Goal: Task Accomplishment & Management: Use online tool/utility

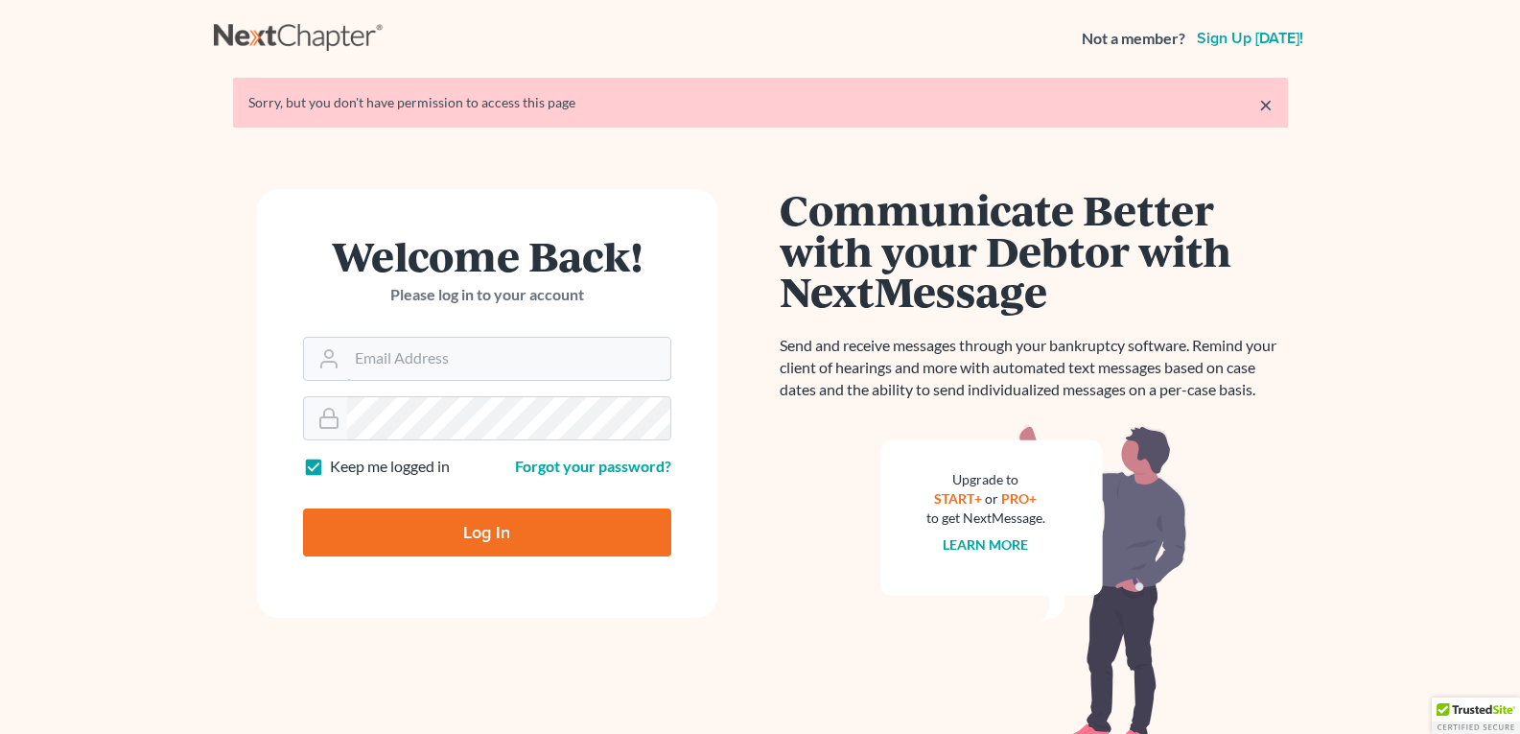
type input "legalstaff@saedilawgroup.com"
click at [463, 530] on input "Log In" at bounding box center [487, 532] width 368 height 48
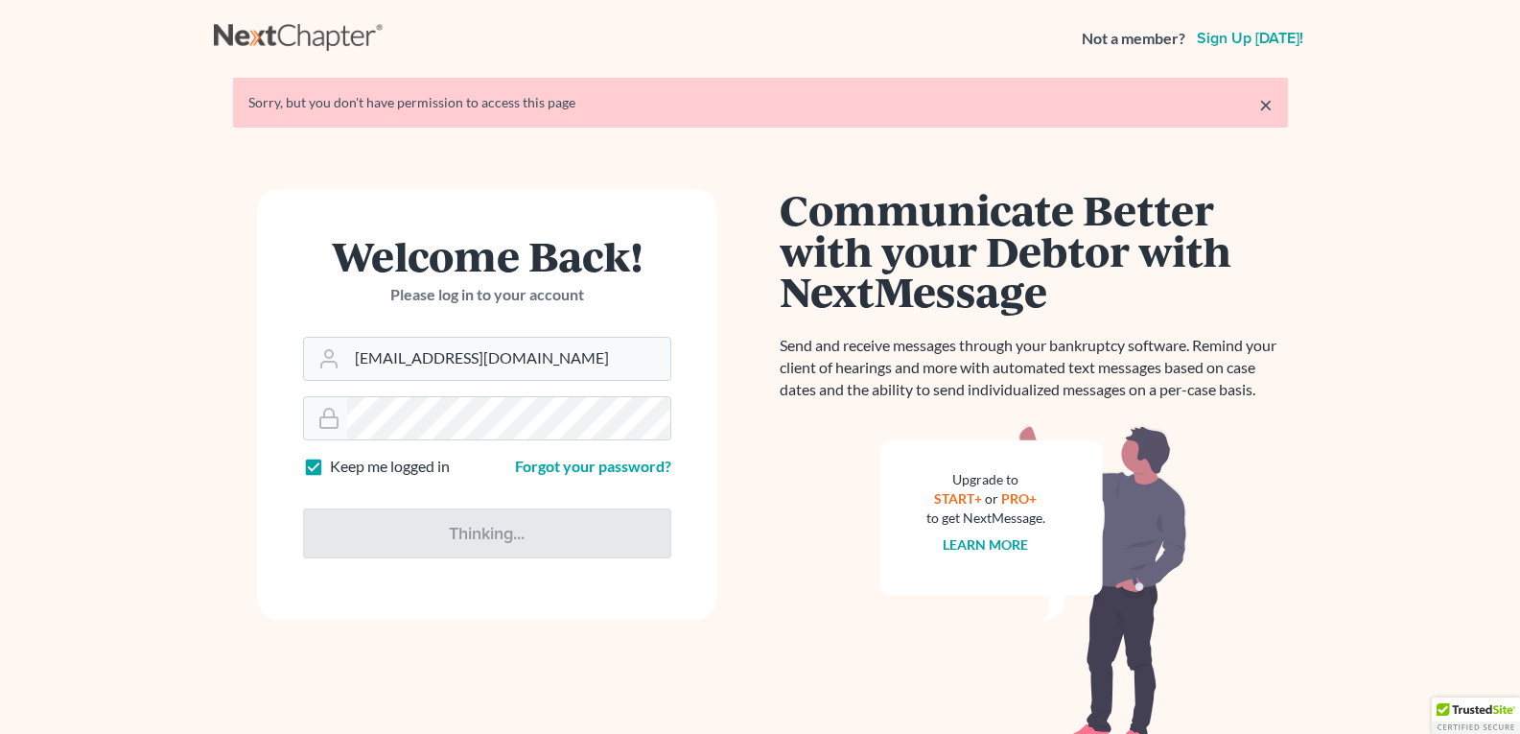
type input "Thinking..."
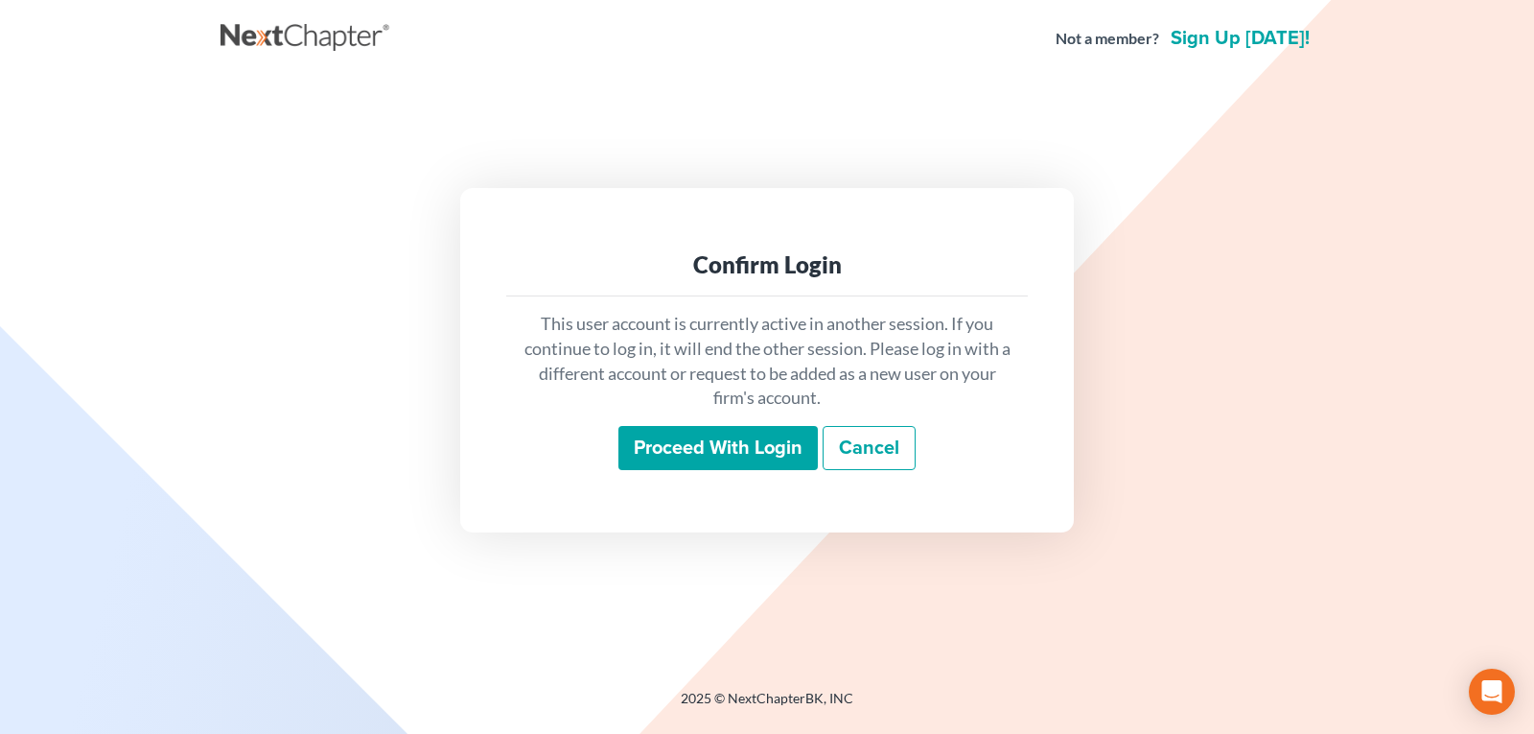
click at [719, 437] on input "Proceed with login" at bounding box center [717, 448] width 199 height 44
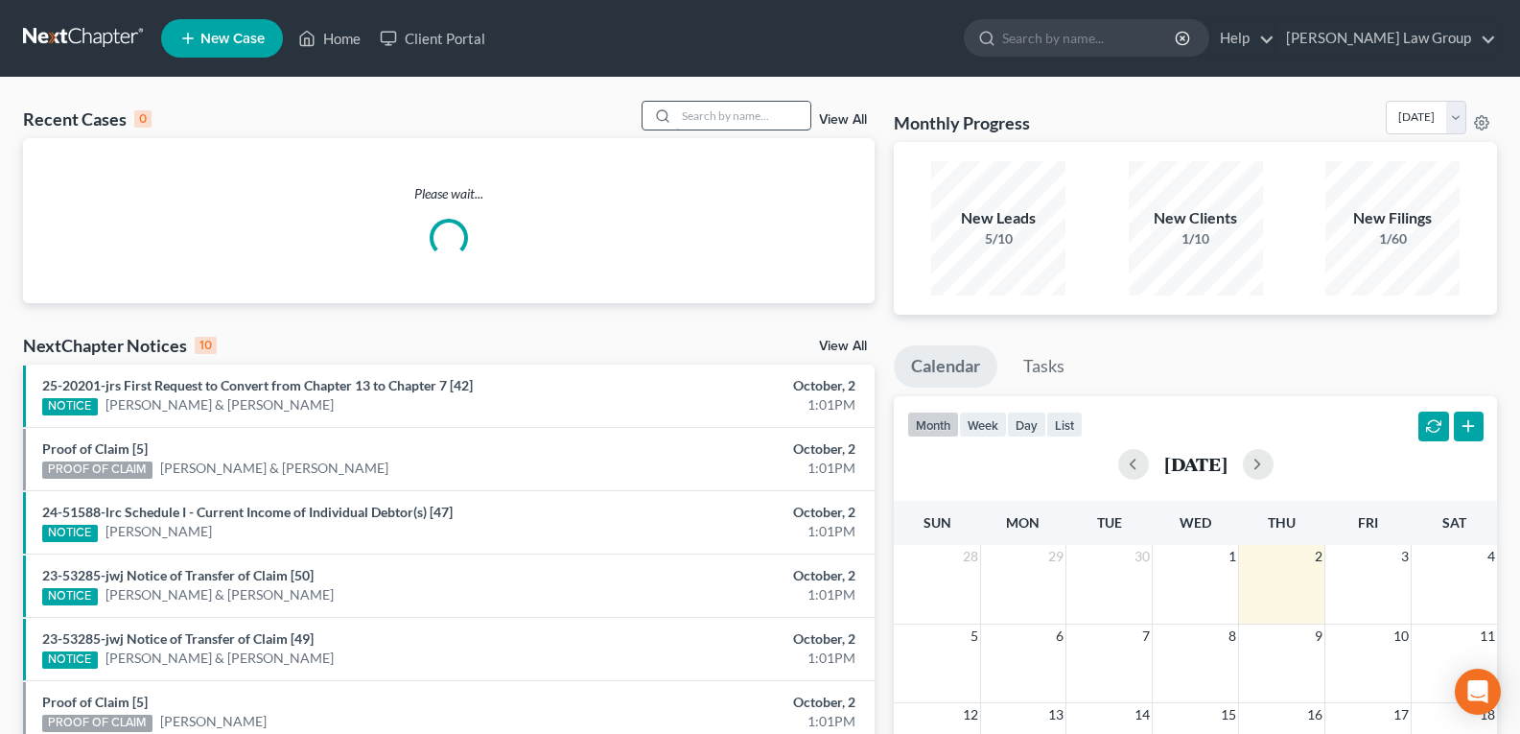
click at [727, 106] on input "search" at bounding box center [743, 116] width 134 height 28
click at [731, 110] on input "search" at bounding box center [743, 116] width 134 height 28
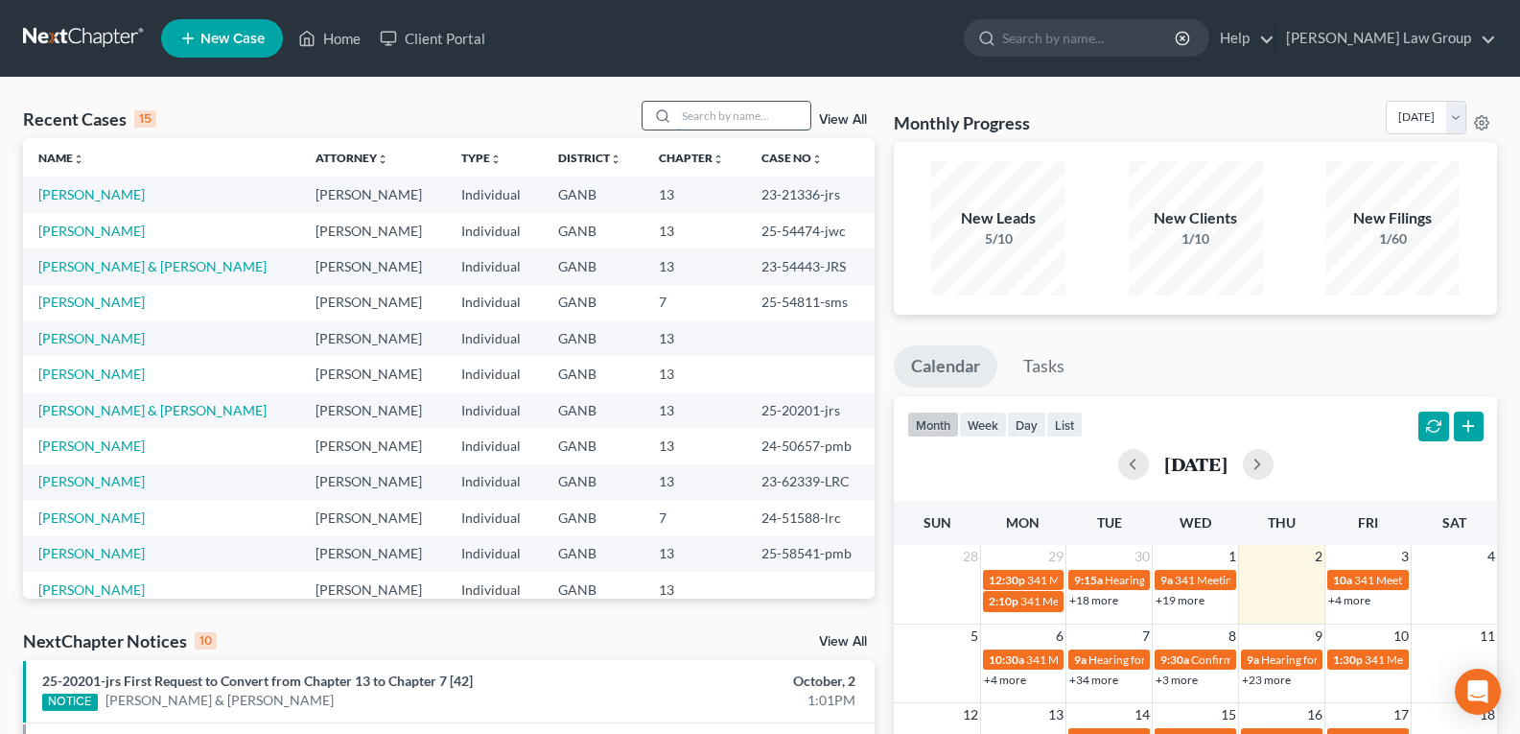
click at [731, 111] on input "search" at bounding box center [743, 116] width 134 height 28
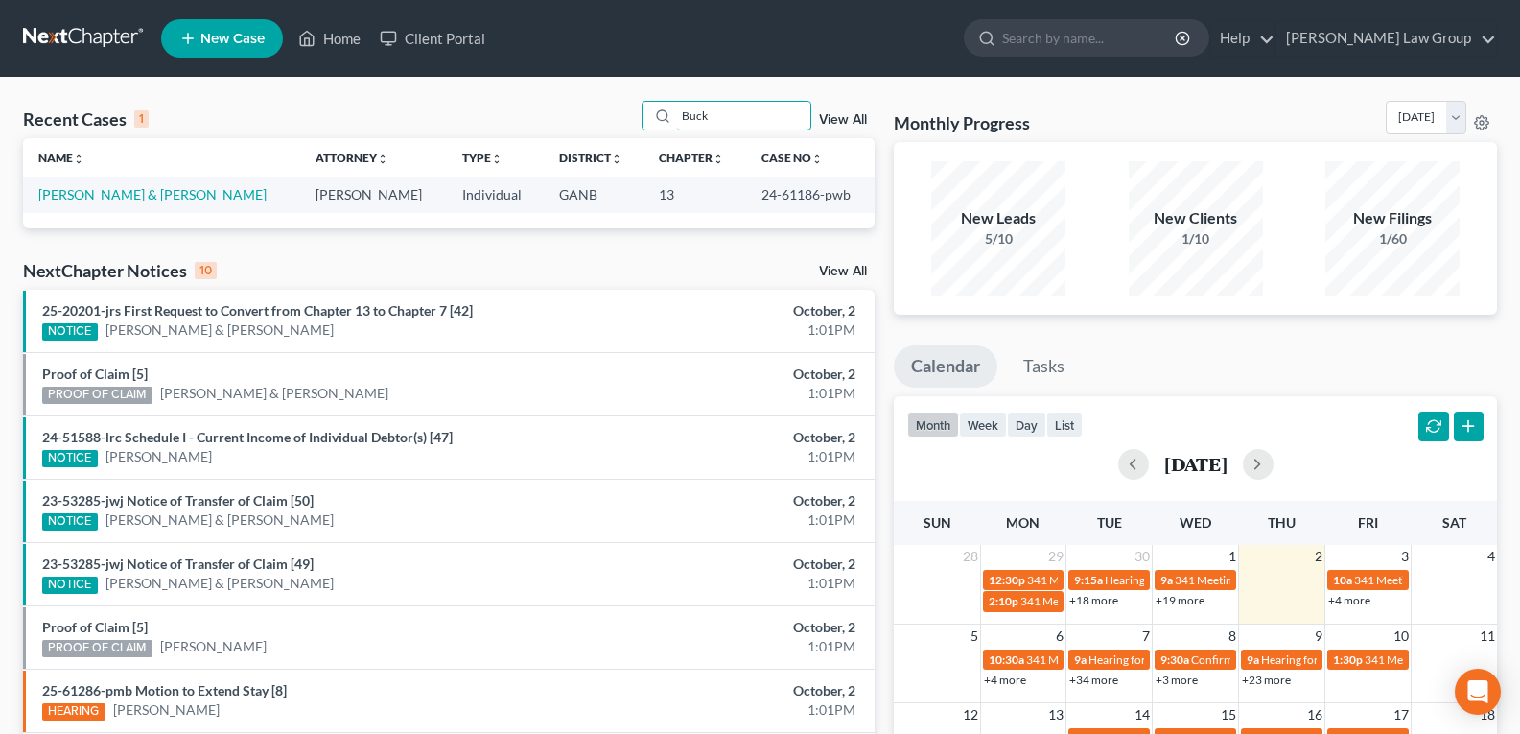
type input "Buck"
click at [135, 201] on link "Buck, Michael & Daphne" at bounding box center [152, 194] width 228 height 16
select select "0"
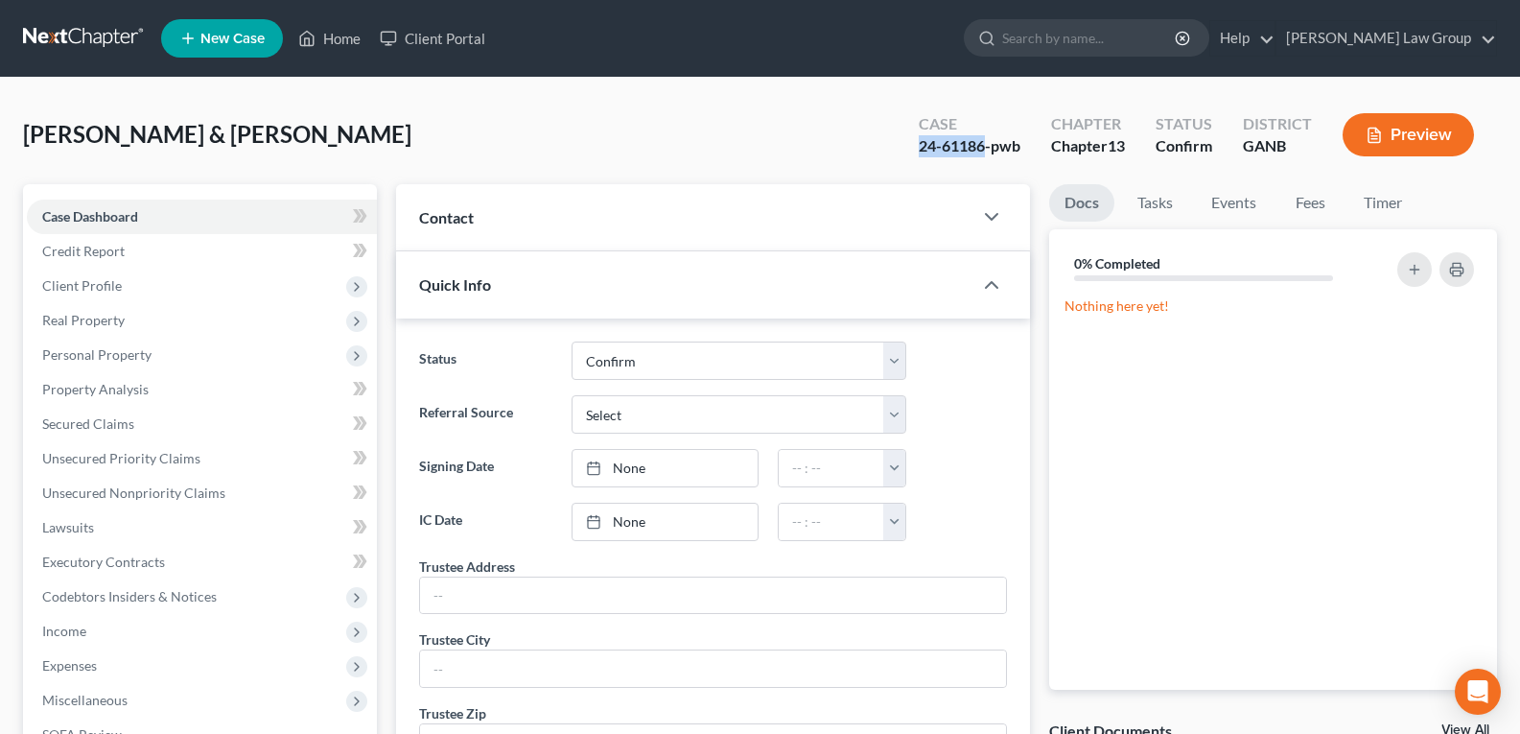
drag, startPoint x: 897, startPoint y: 146, endPoint x: 980, endPoint y: 170, distance: 86.8
click at [980, 170] on div "Buck, Michael & Daphne Upgraded Case 24-61186-pwb Chapter Chapter 13 Status Con…" at bounding box center [760, 142] width 1474 height 83
click at [316, 47] on link "Home" at bounding box center [330, 38] width 82 height 35
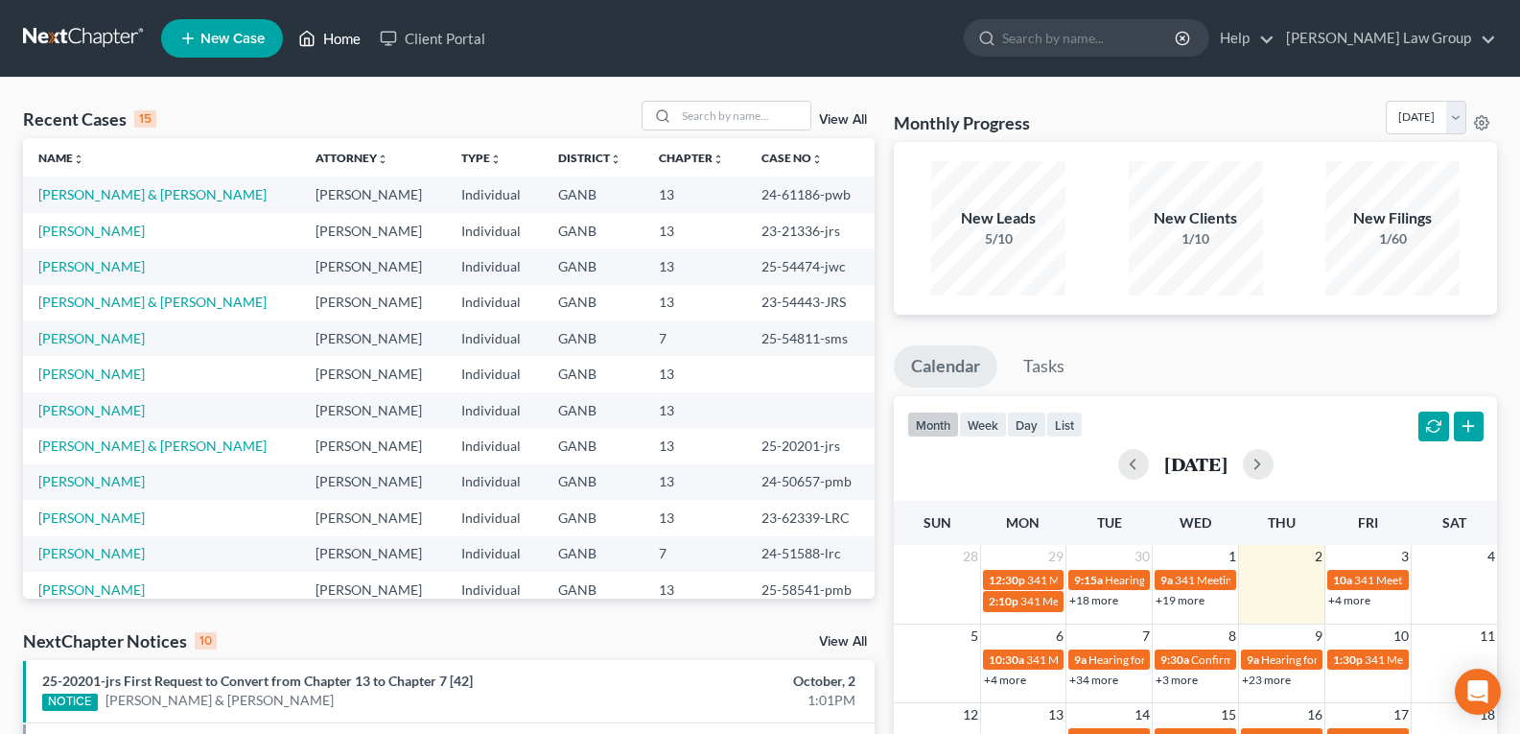
click at [291, 48] on link "Home" at bounding box center [330, 38] width 82 height 35
click at [311, 36] on icon at bounding box center [306, 38] width 17 height 23
click at [760, 110] on input "search" at bounding box center [743, 116] width 134 height 28
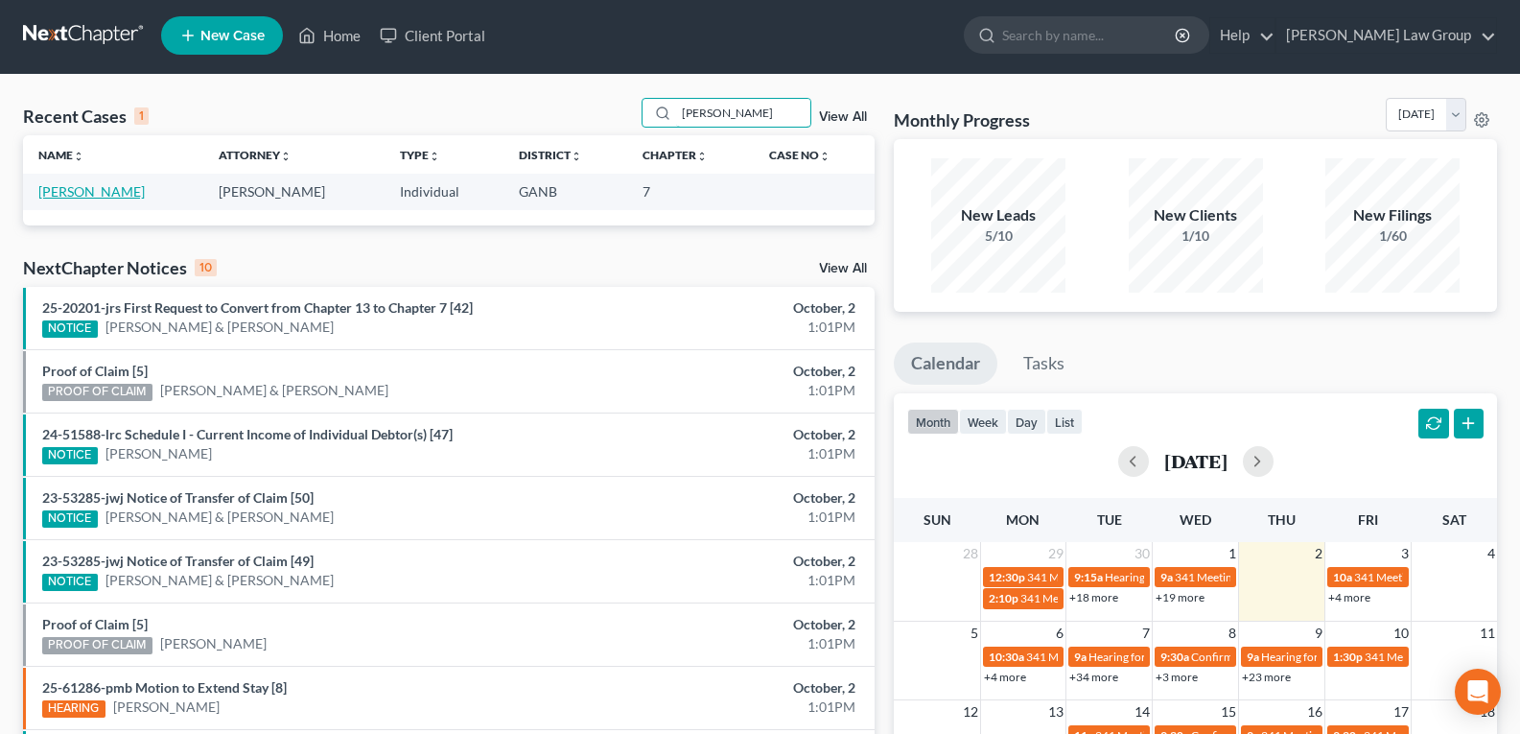
type input "Adriana"
click at [82, 193] on link "Ballestas, Adriana" at bounding box center [91, 191] width 106 height 16
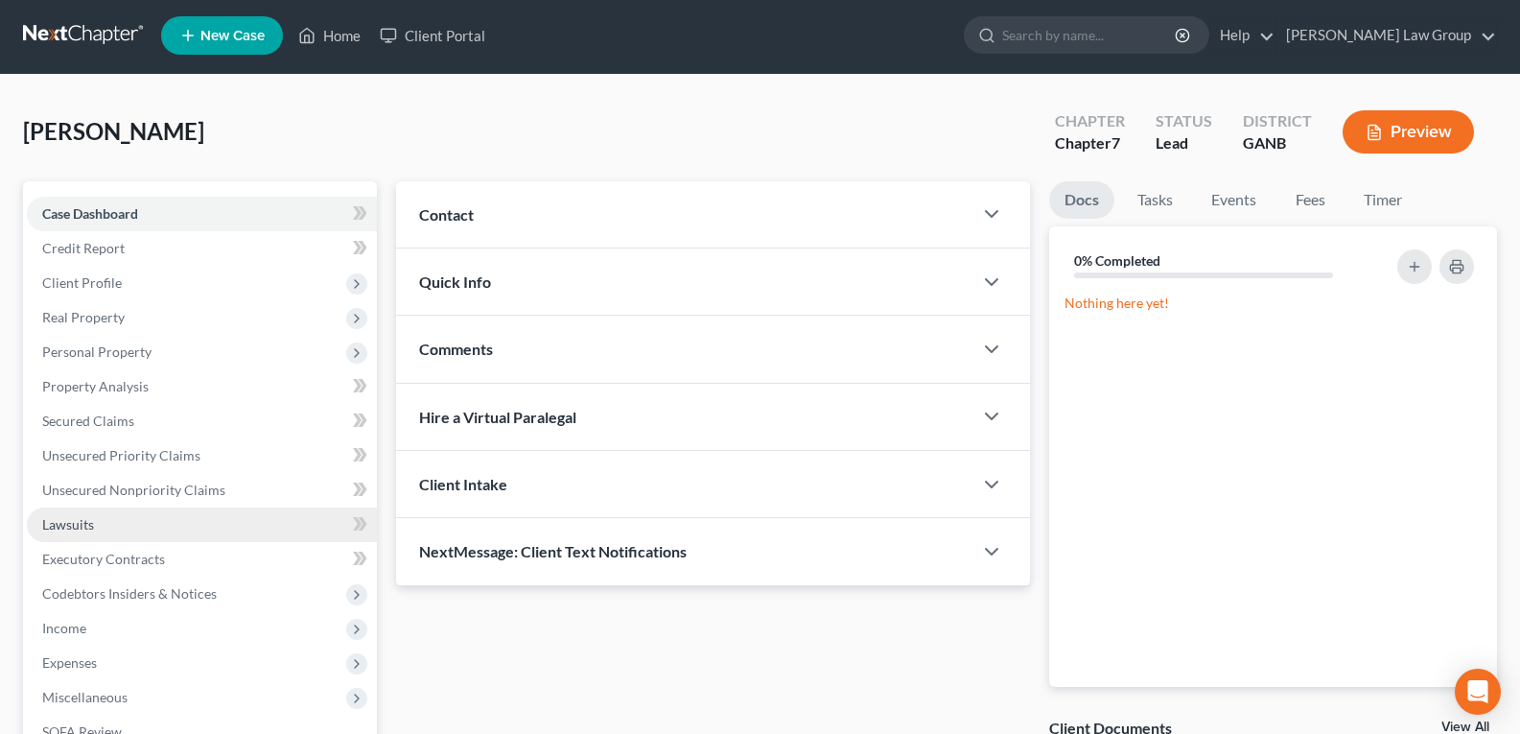
scroll to position [288, 0]
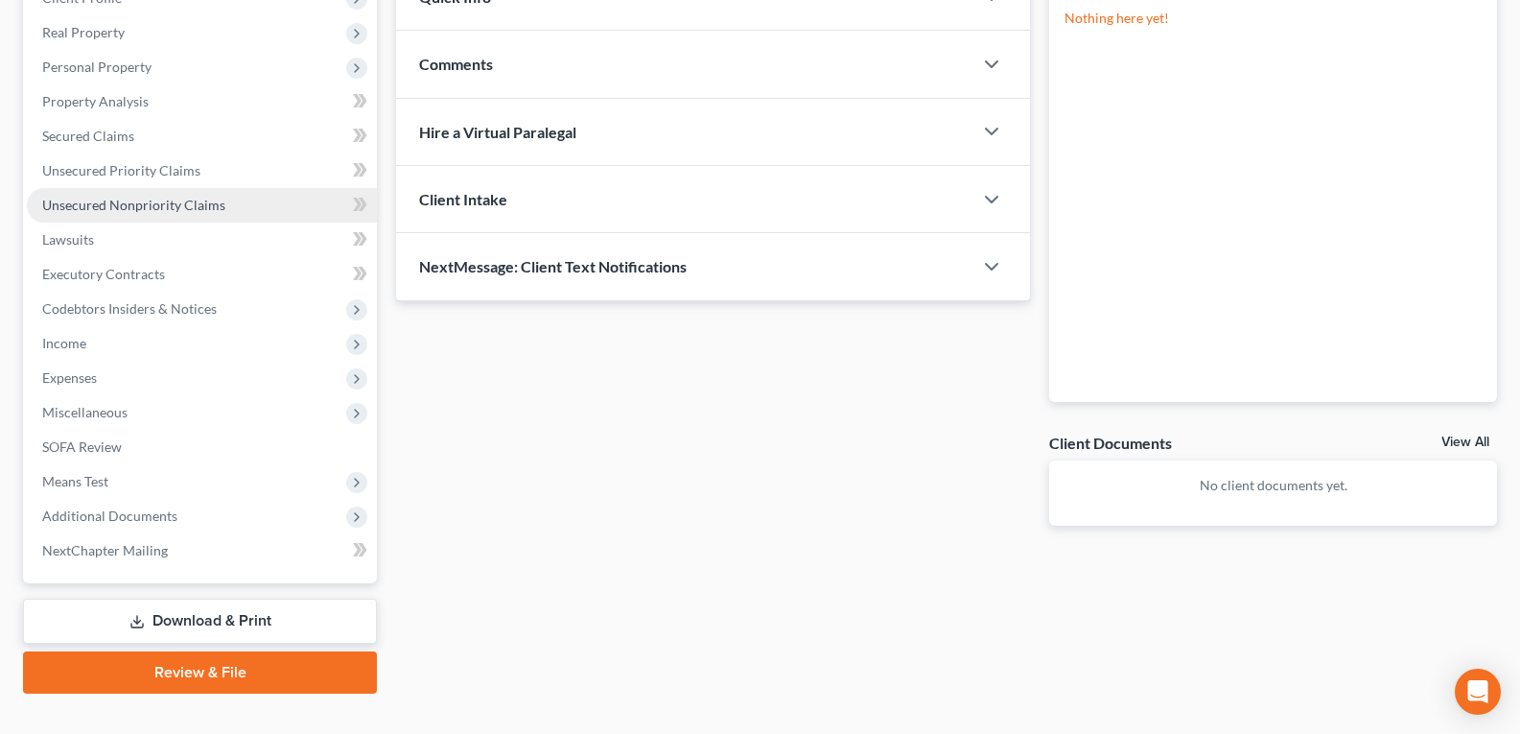
click at [74, 215] on link "Unsecured Nonpriority Claims" at bounding box center [202, 205] width 350 height 35
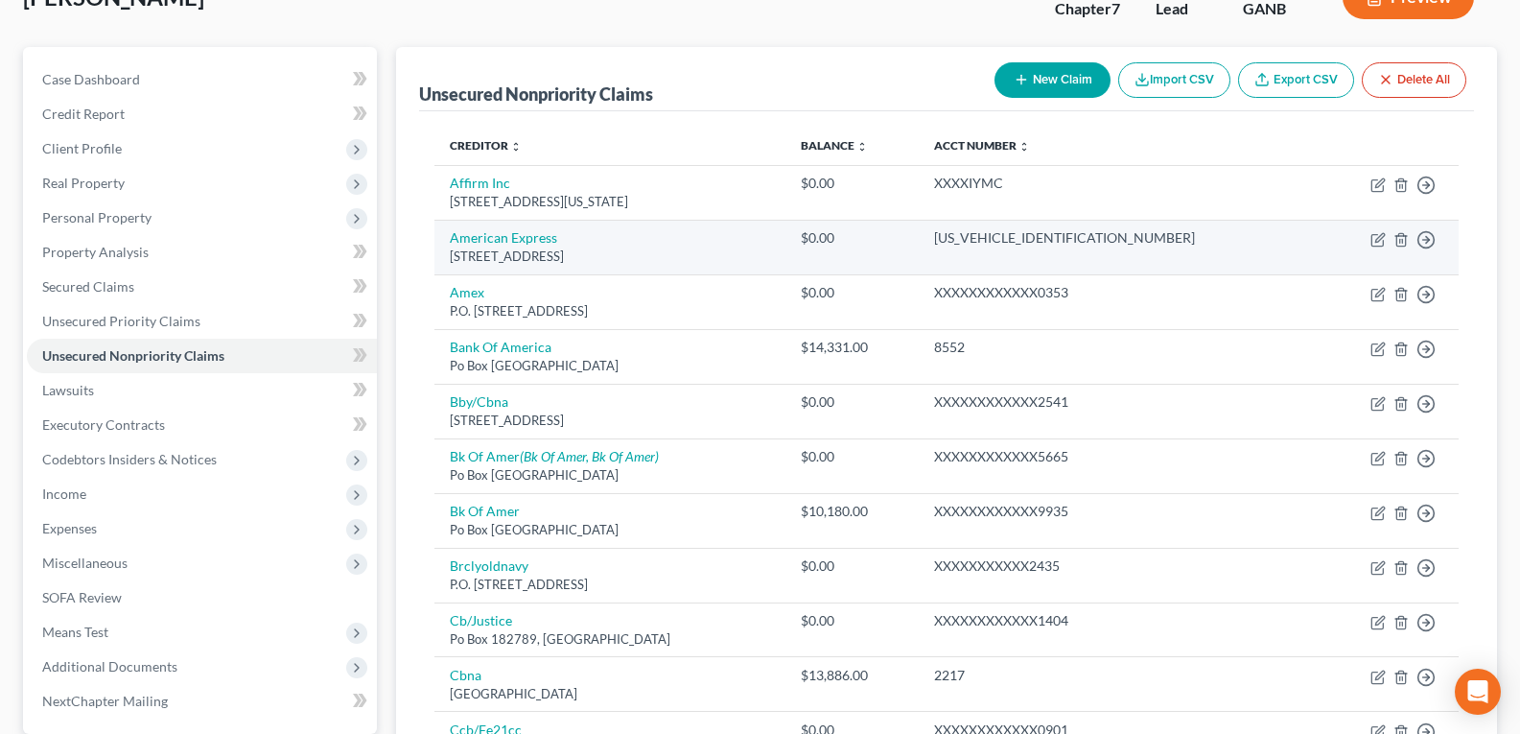
scroll to position [192, 0]
